Goal: Information Seeking & Learning: Learn about a topic

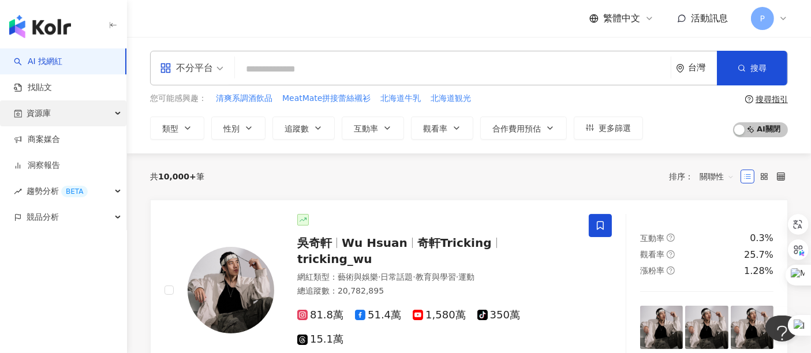
click at [75, 117] on div "資源庫" at bounding box center [63, 113] width 126 height 26
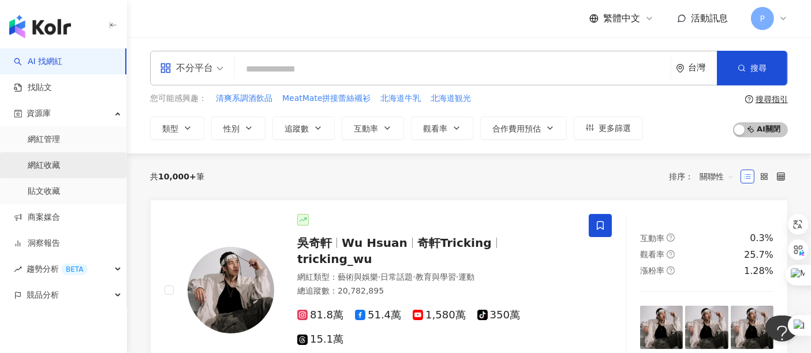
click at [60, 164] on link "網紅收藏" at bounding box center [44, 166] width 32 height 12
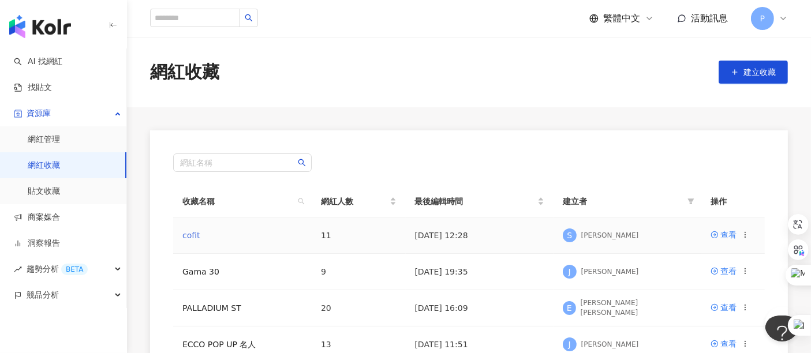
click at [190, 231] on link "cofit" at bounding box center [191, 235] width 18 height 9
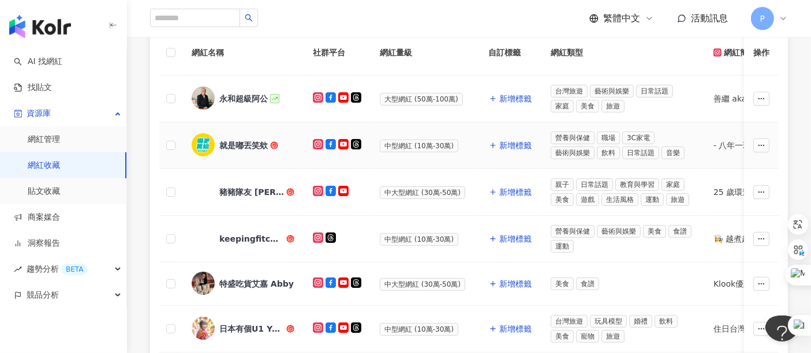
scroll to position [192, 0]
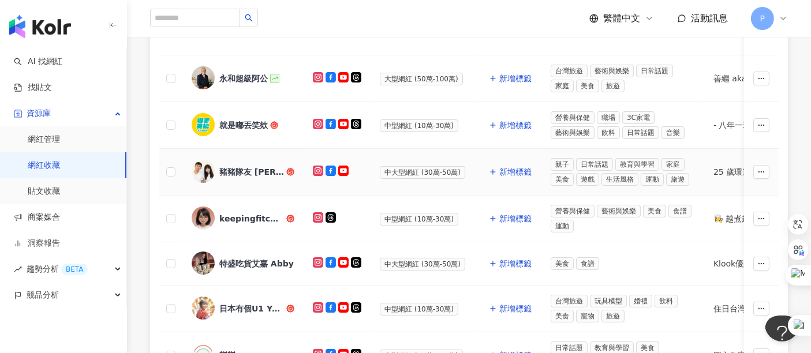
click at [270, 185] on td "豬豬隊友 [PERSON_NAME] & [PERSON_NAME]" at bounding box center [242, 172] width 121 height 47
click at [270, 167] on div "豬豬隊友 [PERSON_NAME] & [PERSON_NAME]" at bounding box center [251, 172] width 65 height 12
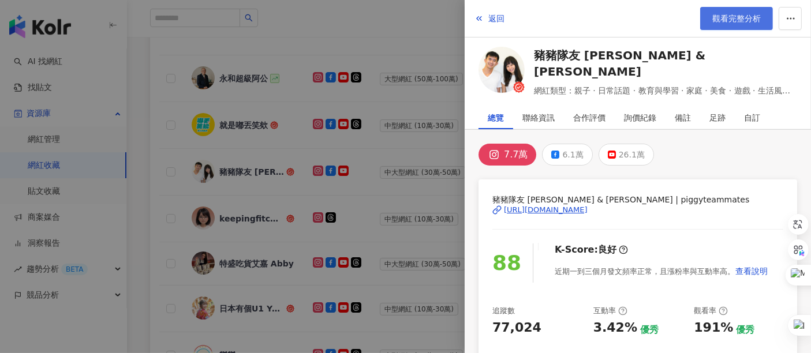
click at [742, 17] on span "觀看完整分析" at bounding box center [736, 18] width 48 height 9
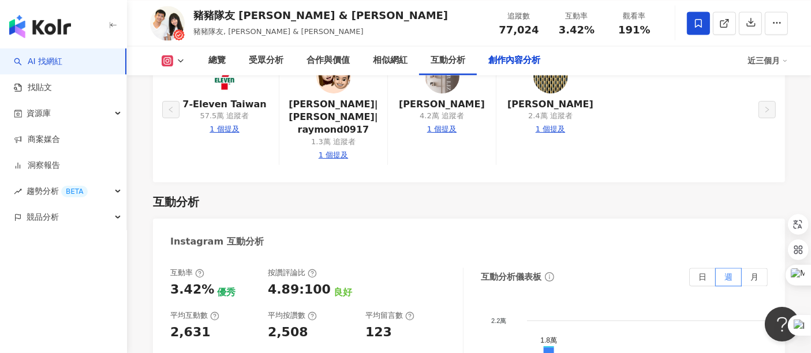
scroll to position [3975, 0]
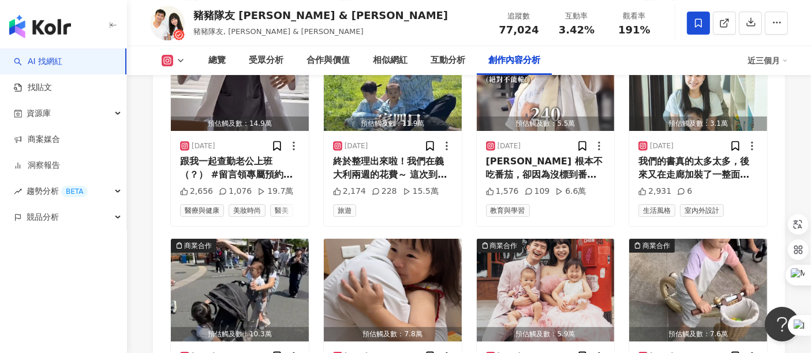
click at [750, 62] on div "近三個月" at bounding box center [767, 60] width 40 height 18
click at [769, 104] on link "近六個月" at bounding box center [773, 109] width 32 height 13
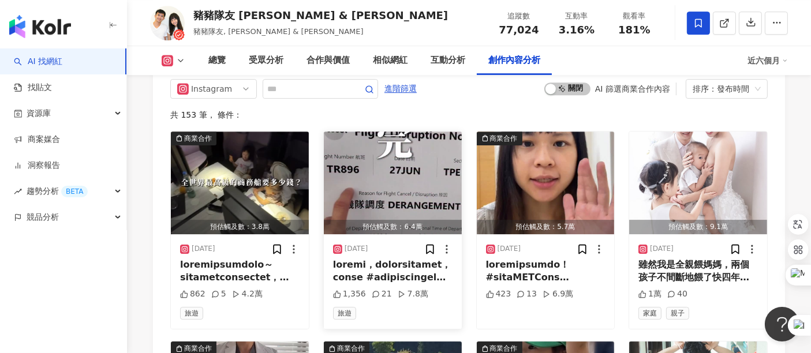
scroll to position [3570, 0]
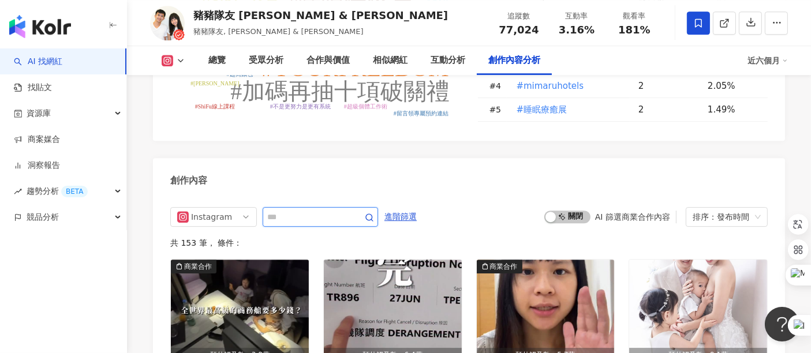
click at [348, 210] on input "text" at bounding box center [307, 217] width 81 height 14
type input "*"
type input "*****"
click at [374, 213] on icon "button" at bounding box center [369, 217] width 9 height 9
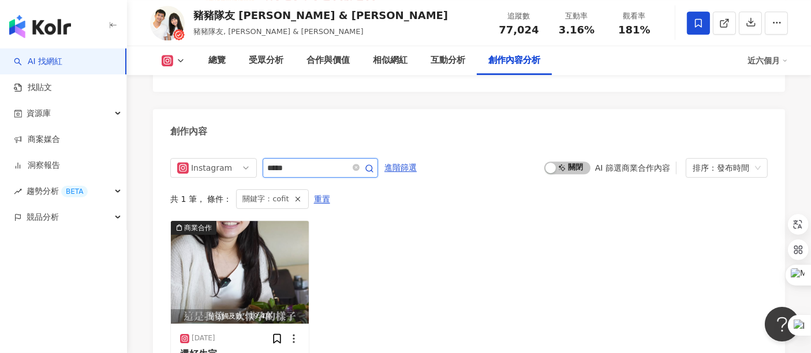
scroll to position [3637, 0]
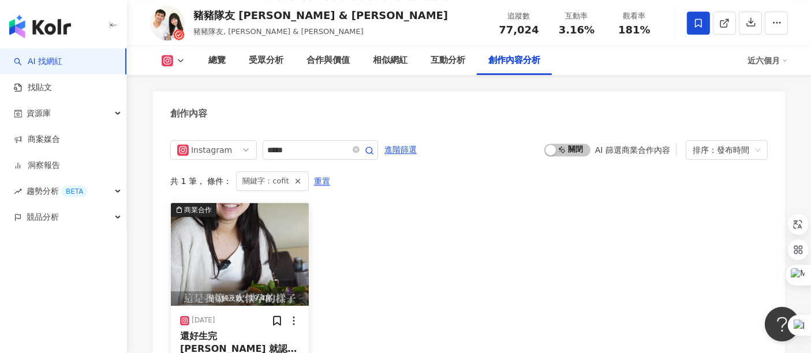
click at [216, 331] on span "還好生完 Cheyne 就認識了 @" at bounding box center [238, 349] width 117 height 37
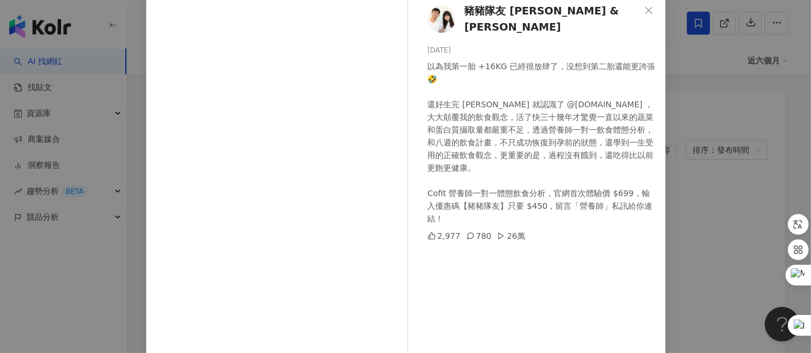
scroll to position [164, 0]
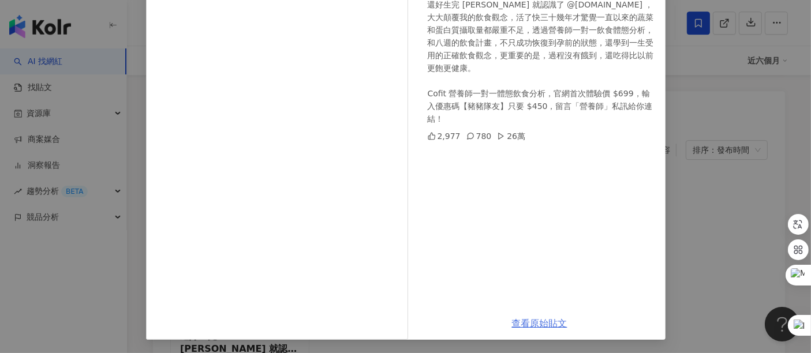
click at [521, 322] on link "查看原始貼文" at bounding box center [539, 323] width 55 height 11
